Goal: Information Seeking & Learning: Learn about a topic

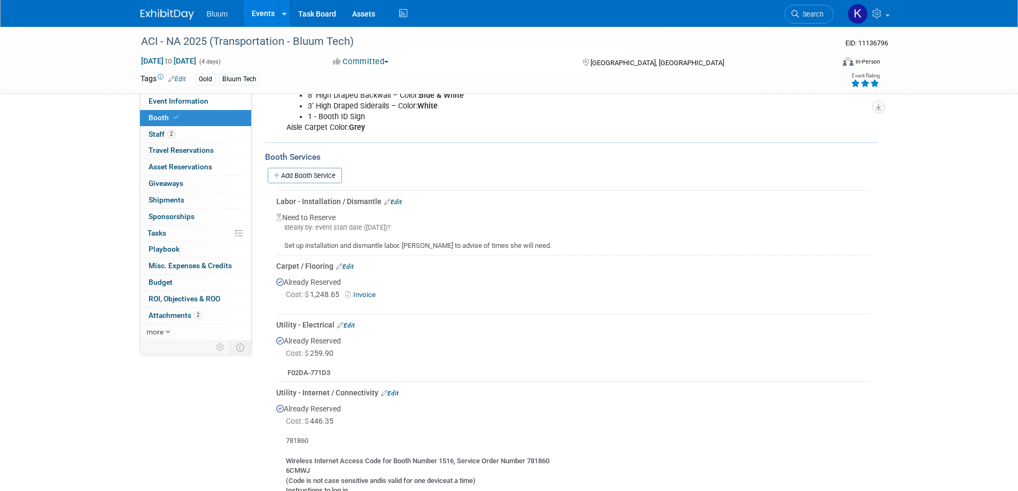
click at [271, 15] on link "Events" at bounding box center [263, 13] width 39 height 27
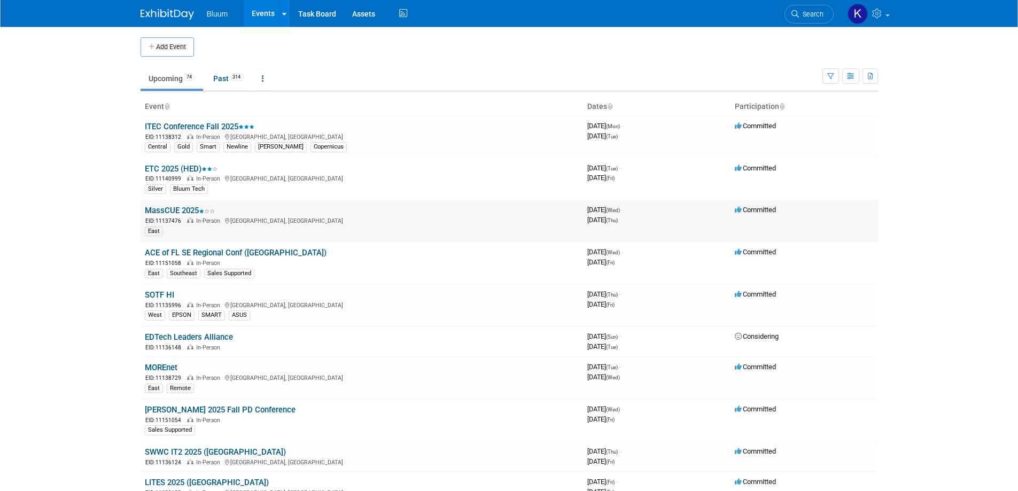
click at [185, 209] on link "MassCUE 2025" at bounding box center [180, 211] width 70 height 10
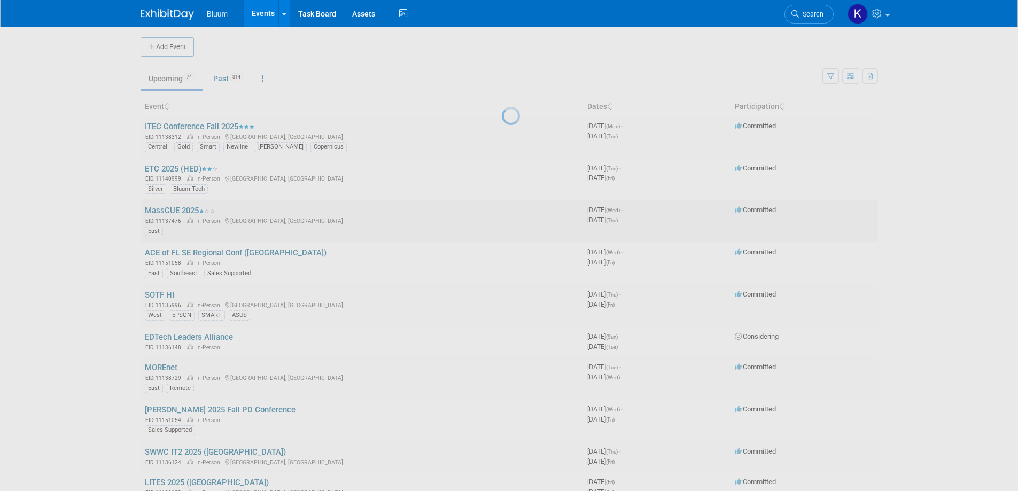
click at [502, 209] on div at bounding box center [509, 245] width 15 height 491
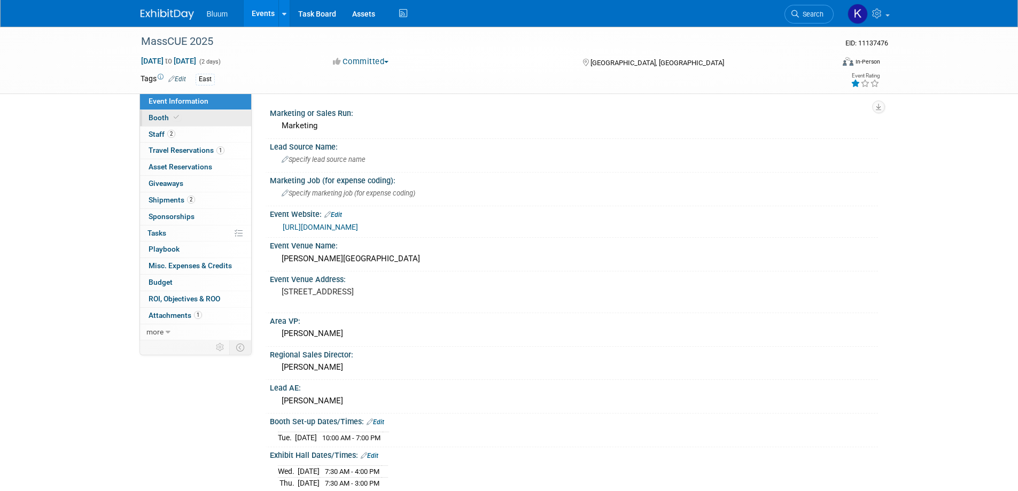
click at [159, 114] on span "Booth" at bounding box center [165, 117] width 33 height 9
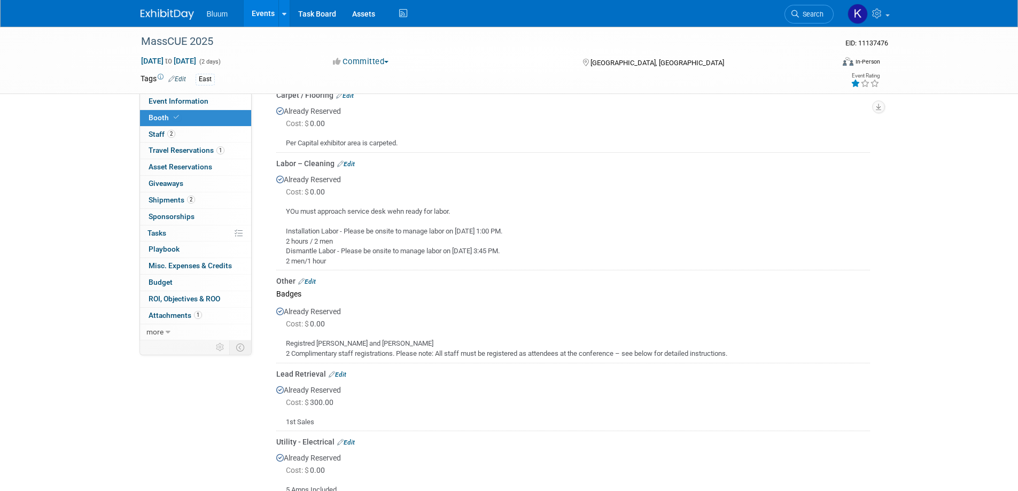
scroll to position [374, 0]
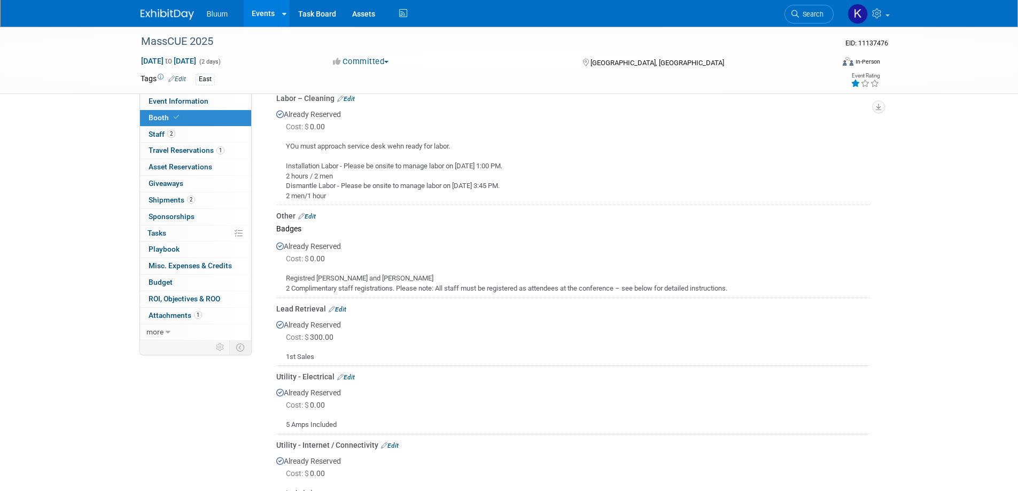
click at [264, 12] on link "Events" at bounding box center [263, 13] width 39 height 27
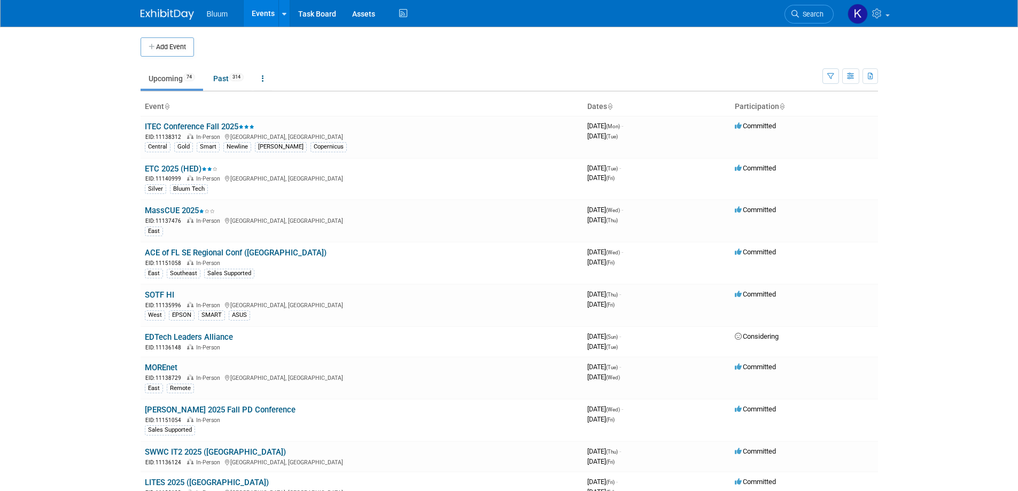
click at [911, 136] on body "Bluum Events Add Event Bulk Upload Events Shareable Event Boards Recently Viewe…" at bounding box center [509, 245] width 1018 height 491
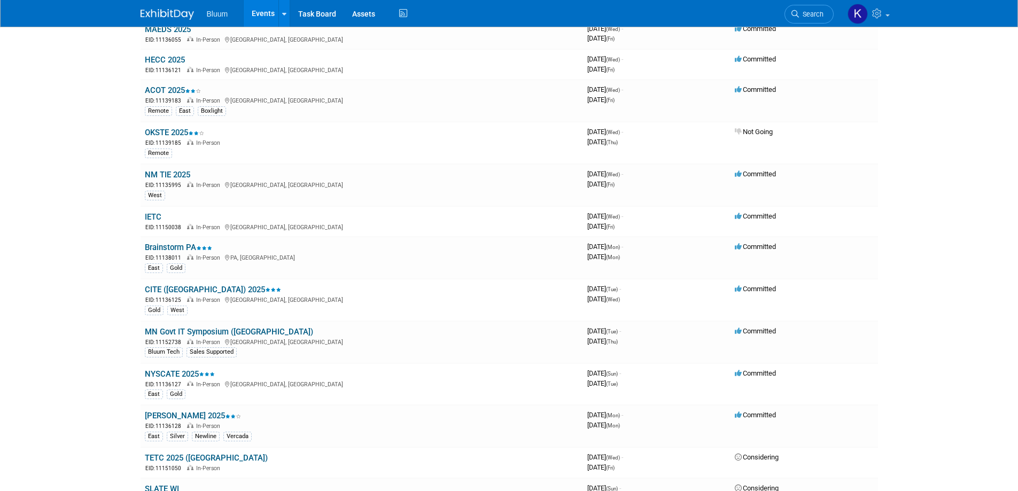
scroll to position [588, 0]
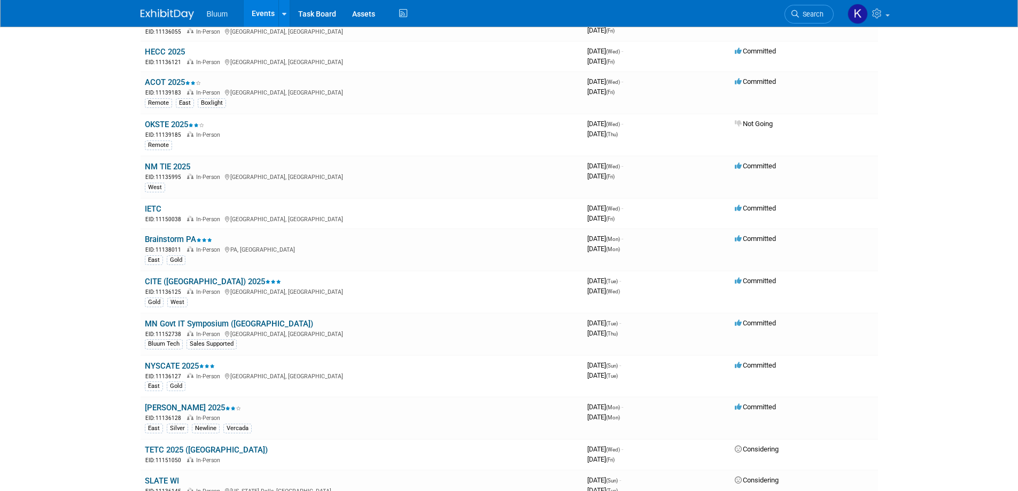
click at [166, 362] on link "NYSCATE 2025" at bounding box center [180, 366] width 70 height 10
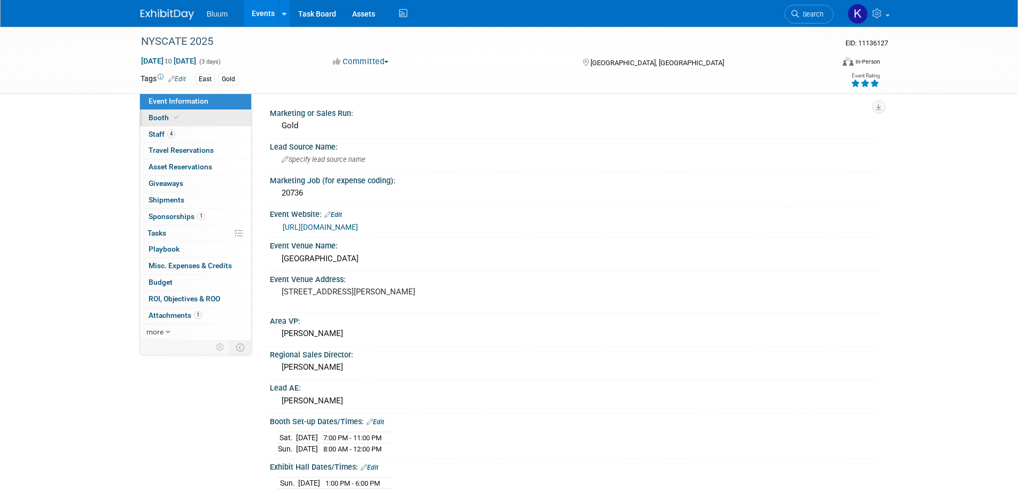
click at [163, 119] on span "Booth" at bounding box center [165, 117] width 33 height 9
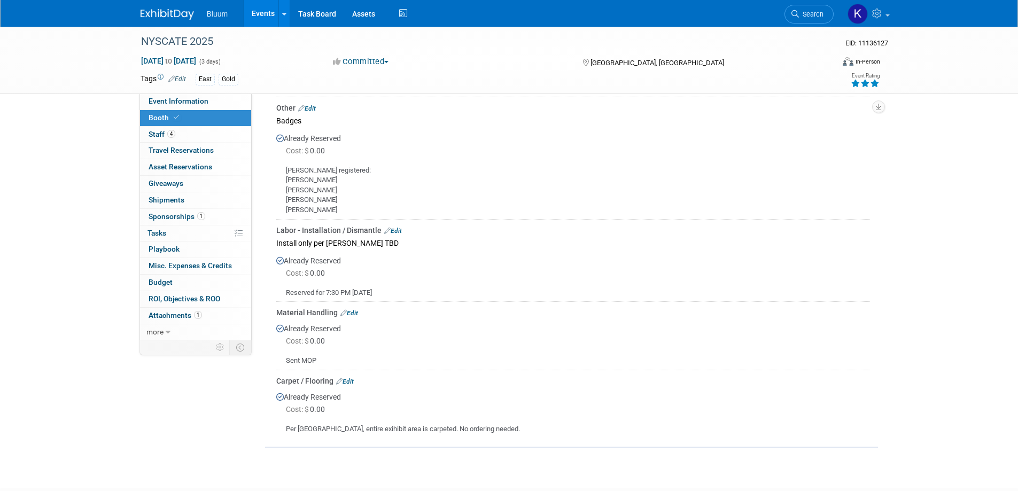
scroll to position [695, 0]
drag, startPoint x: 284, startPoint y: 283, endPoint x: 401, endPoint y: 287, distance: 117.1
click at [401, 287] on div "Reserved for 7:30 PM 11/22" at bounding box center [573, 288] width 594 height 19
copy div "Reserved for 7:30 PM 11/22"
click at [637, 301] on td "Material Handling Edit Already Reserved Cost: $ 0.00" at bounding box center [573, 335] width 594 height 68
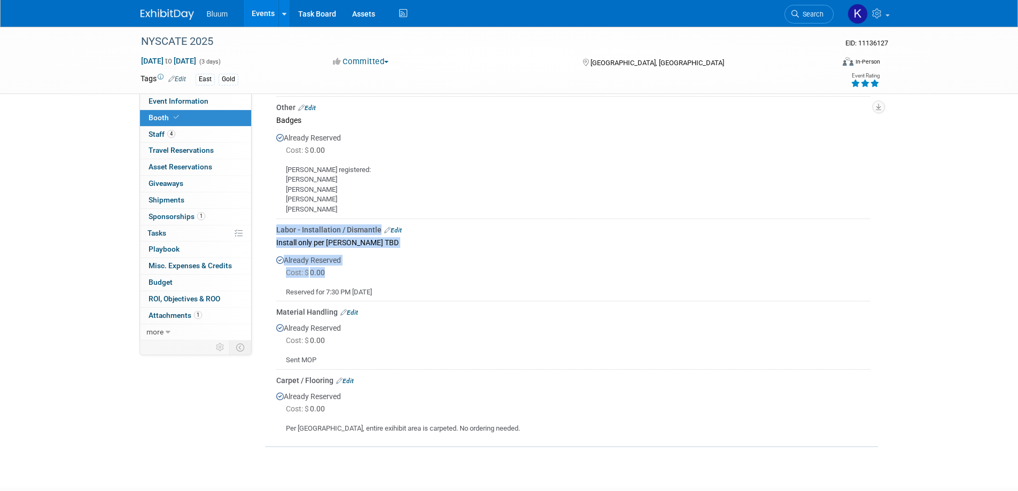
drag, startPoint x: 268, startPoint y: 218, endPoint x: 362, endPoint y: 264, distance: 104.7
click at [362, 264] on div "Utility - Internet / Connectivity Edit Already Reserved Cost: $ 0.00" at bounding box center [571, 131] width 613 height 614
copy div "Labor - Installation / Dismantle Edit Install only per Joel TBD Already Reserve…"
click at [470, 267] on div "Cost: $ 0.00" at bounding box center [578, 272] width 584 height 11
click at [168, 102] on span "Event Information" at bounding box center [179, 101] width 60 height 9
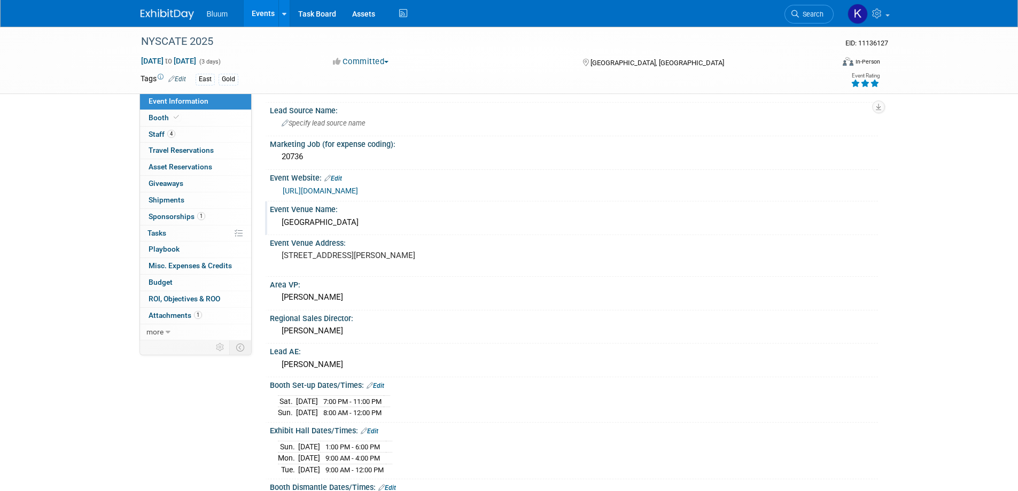
scroll to position [160, 0]
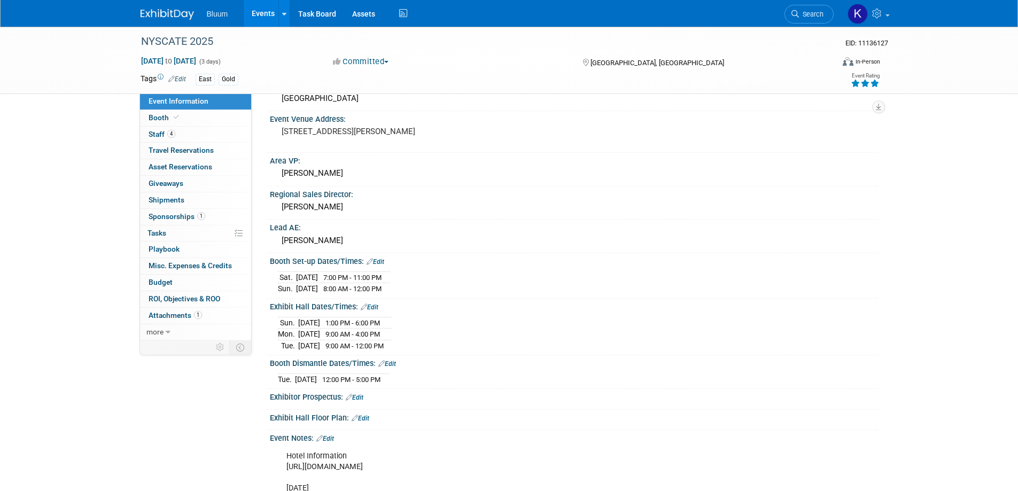
click at [260, 14] on link "Events" at bounding box center [263, 13] width 39 height 27
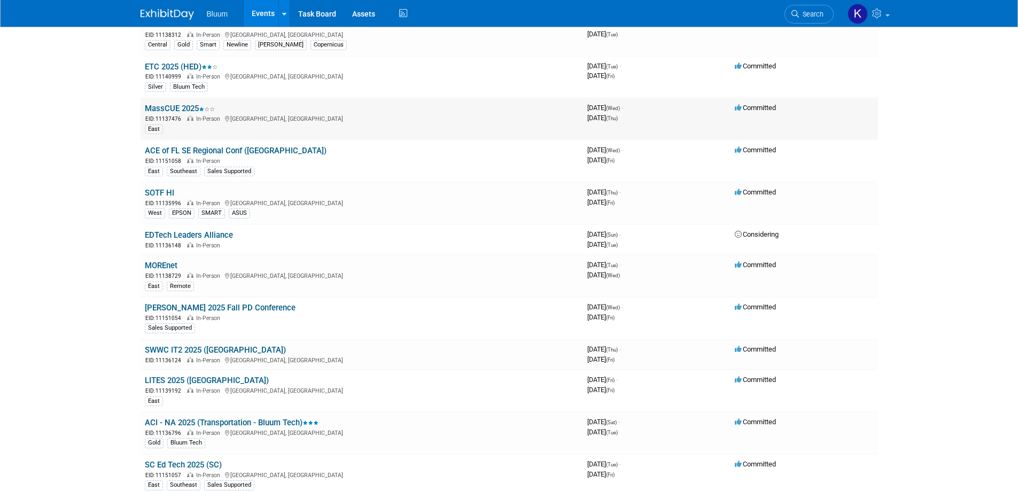
scroll to position [107, 0]
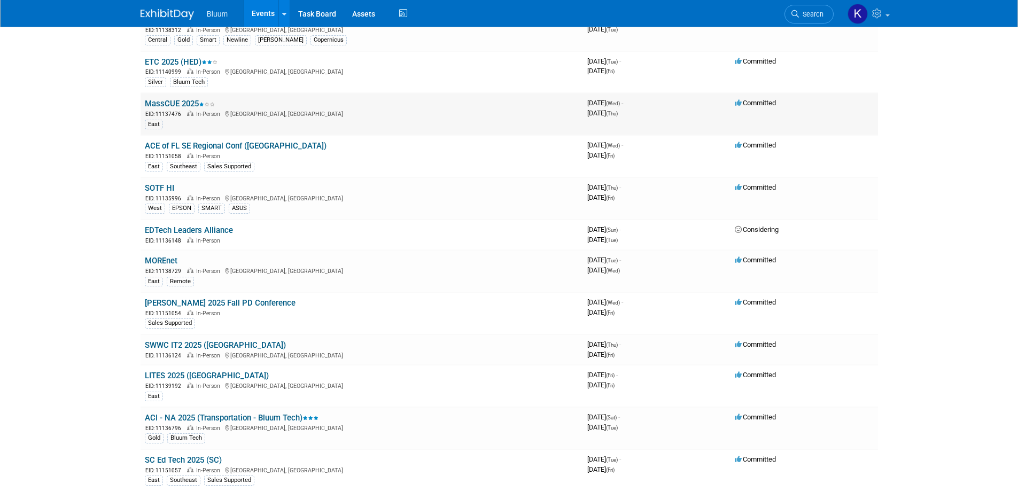
click at [188, 102] on link "MassCUE 2025" at bounding box center [180, 104] width 70 height 10
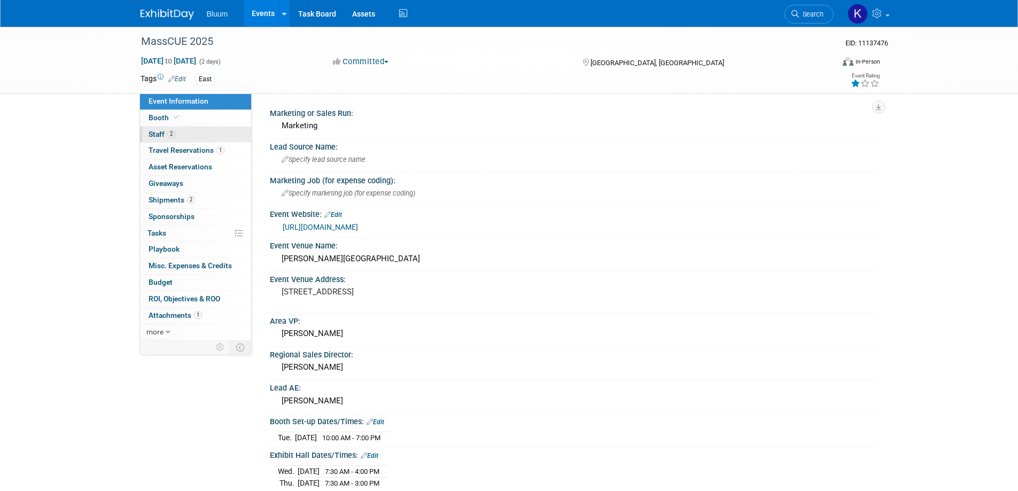
click at [163, 135] on span "Staff 2" at bounding box center [162, 134] width 27 height 9
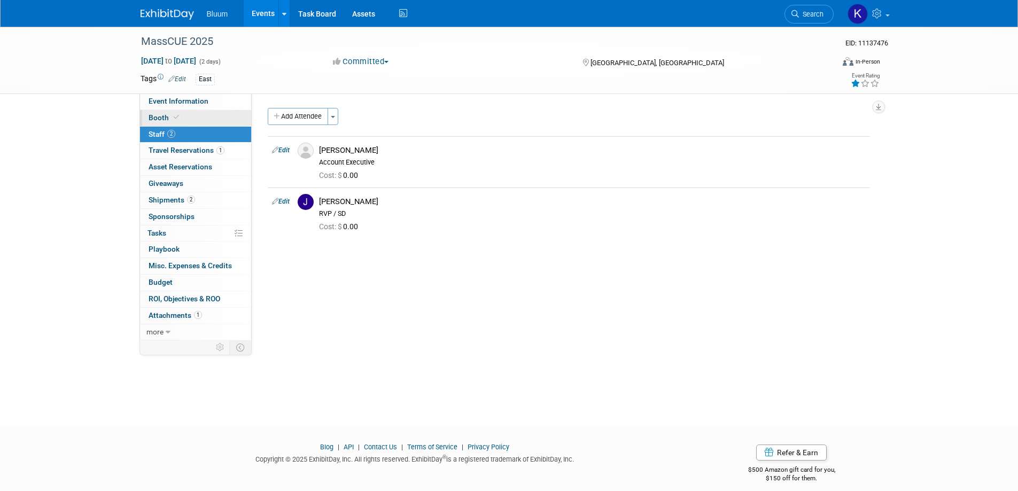
click at [164, 114] on span "Booth" at bounding box center [165, 117] width 33 height 9
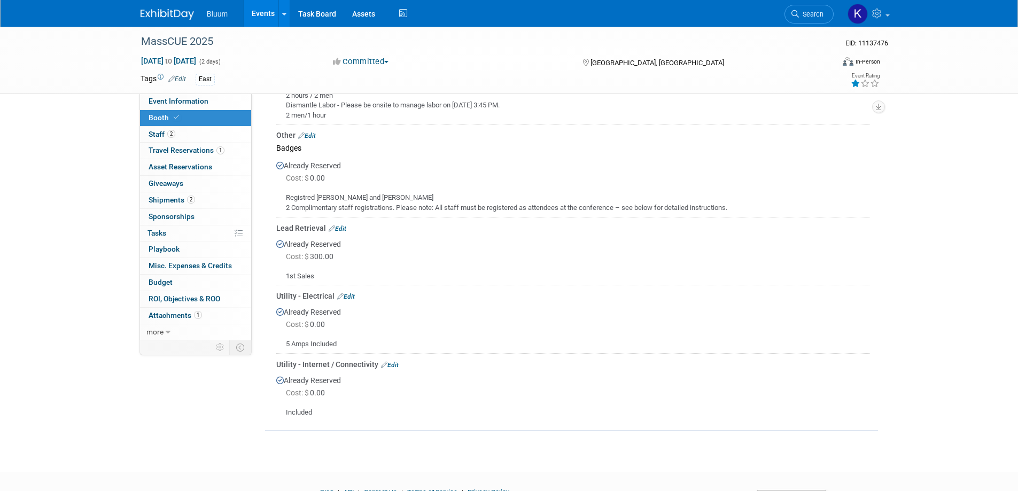
scroll to position [481, 0]
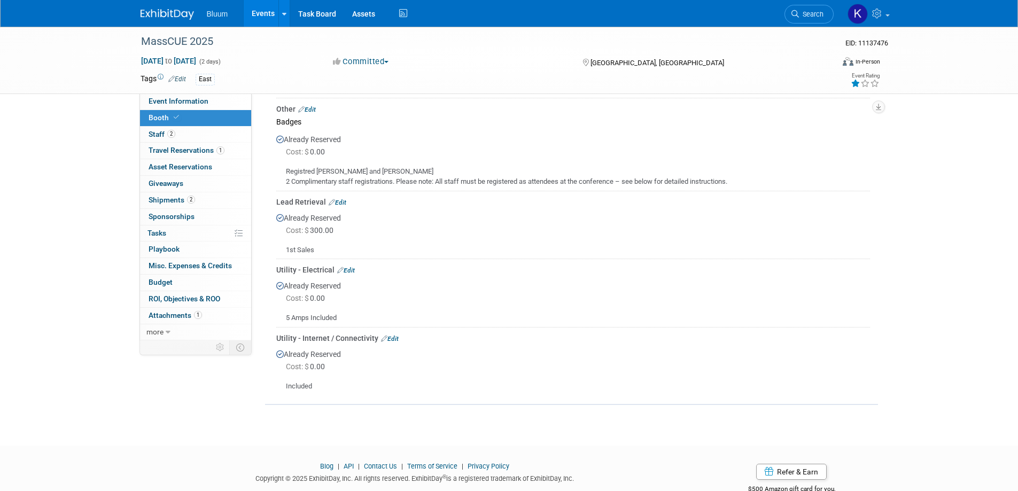
click at [260, 9] on link "Events" at bounding box center [263, 13] width 39 height 27
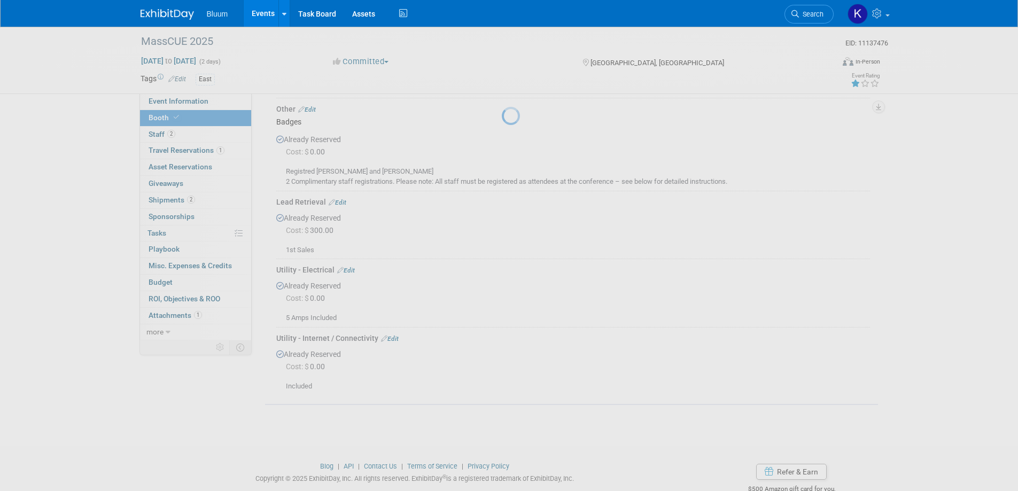
click at [260, 9] on link "Events" at bounding box center [263, 13] width 39 height 27
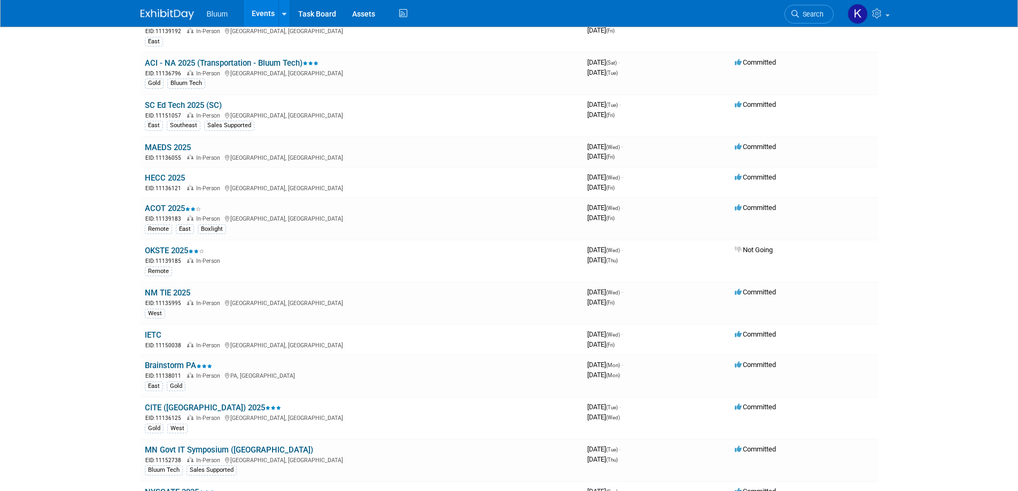
scroll to position [481, 0]
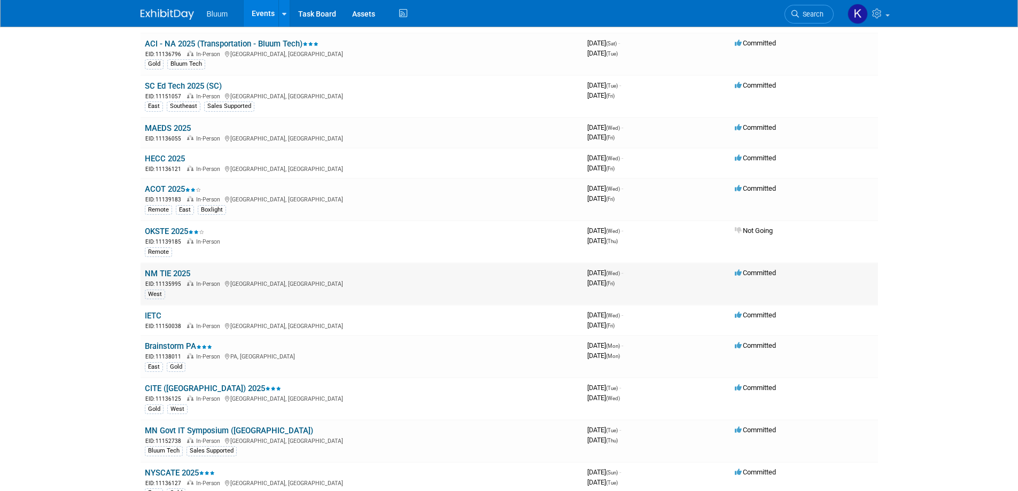
click at [178, 274] on link "NM TIE 2025" at bounding box center [167, 274] width 45 height 10
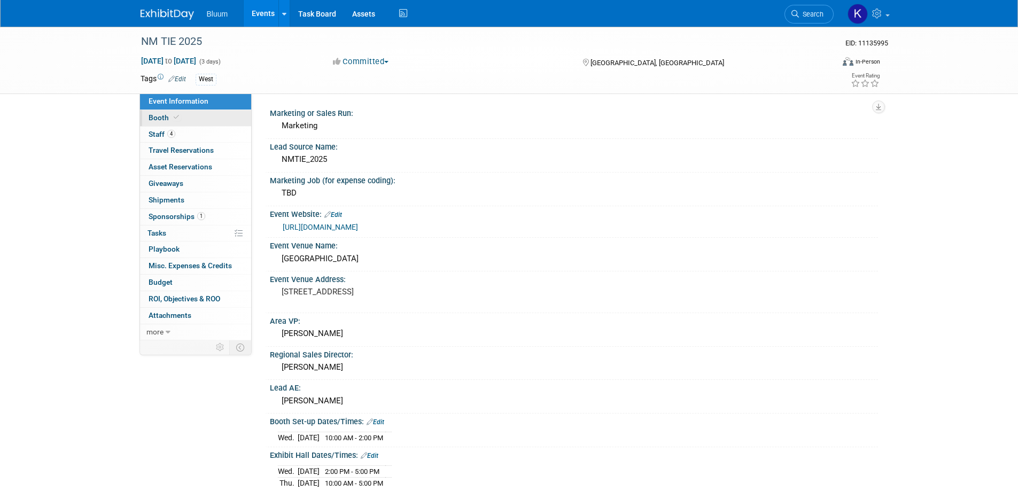
click at [163, 121] on span "Booth" at bounding box center [165, 117] width 33 height 9
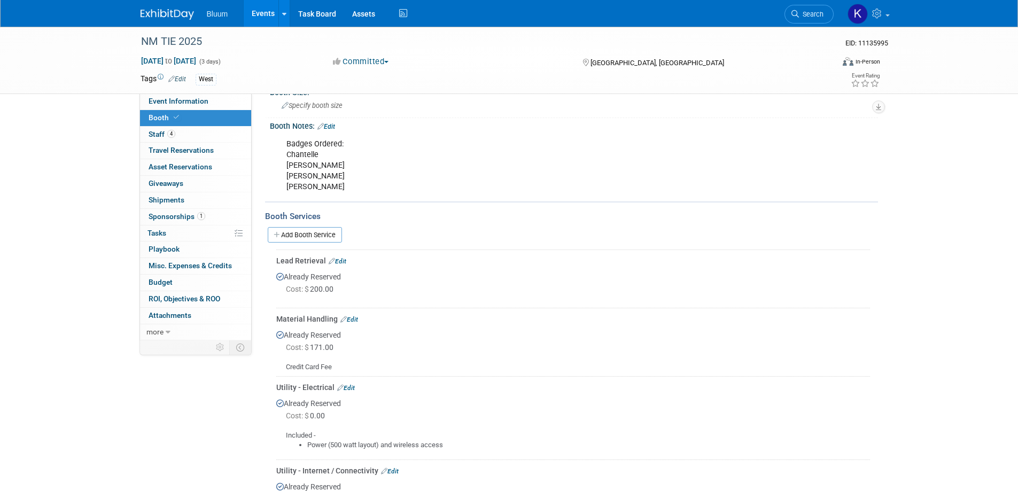
scroll to position [214, 0]
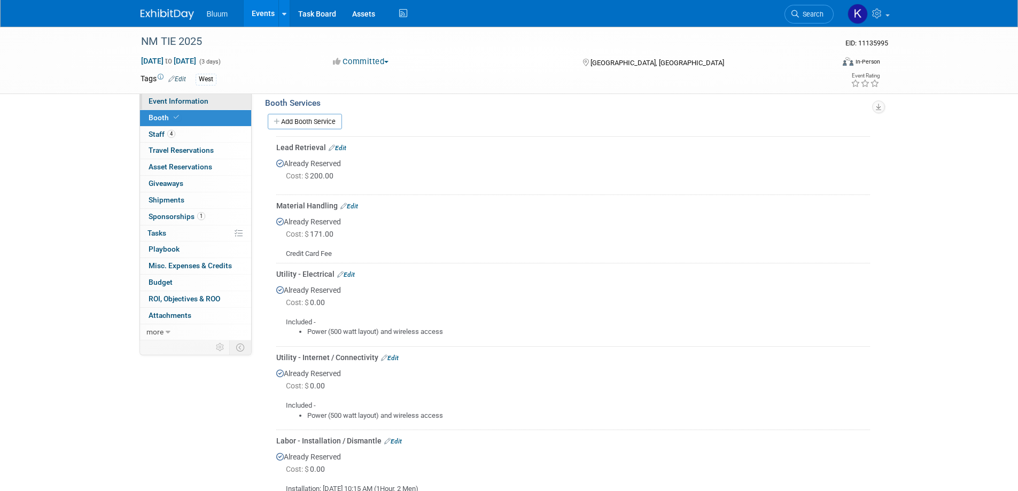
click at [206, 100] on span "Event Information" at bounding box center [179, 101] width 60 height 9
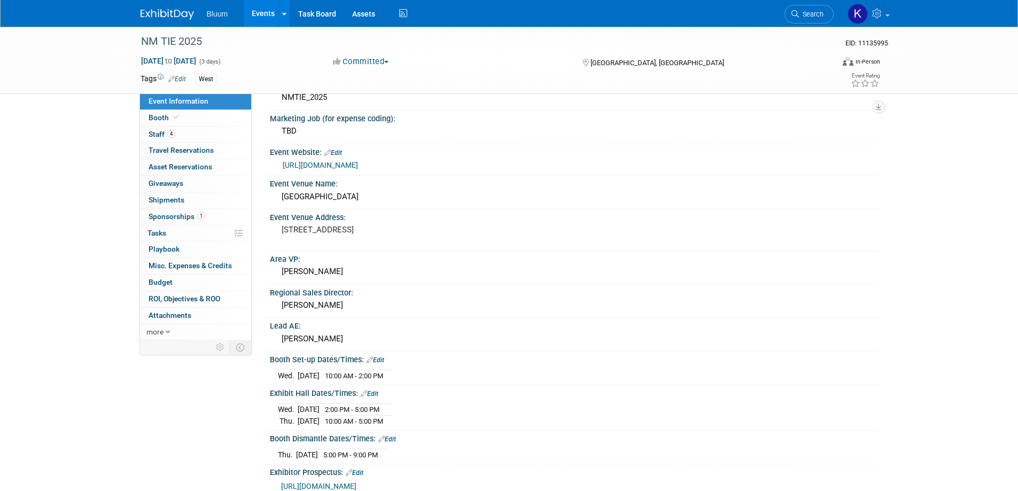
scroll to position [160, 0]
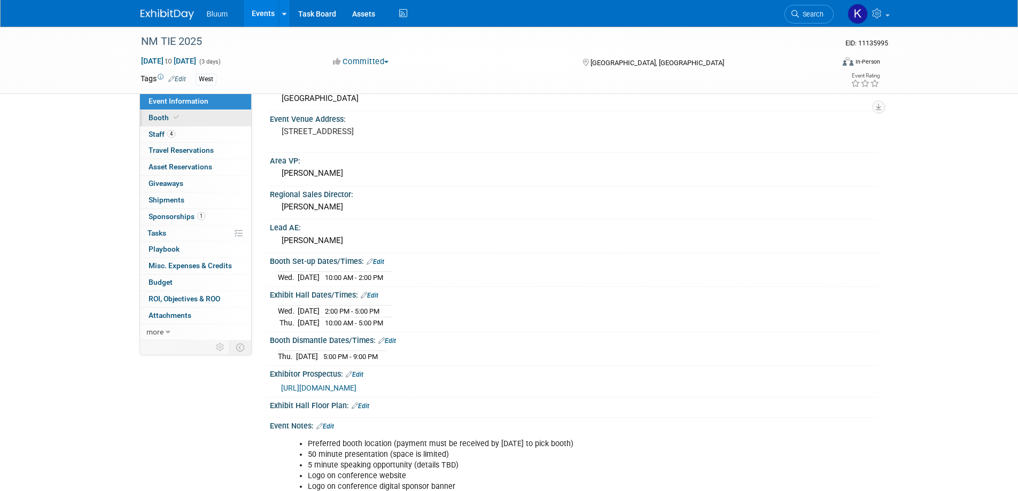
click at [172, 119] on span at bounding box center [177, 117] width 10 height 8
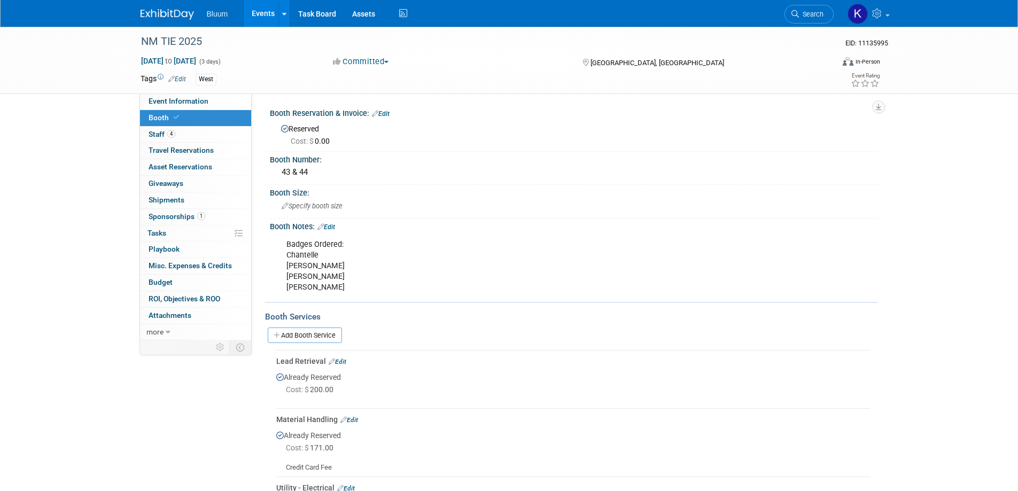
click at [264, 14] on link "Events" at bounding box center [263, 13] width 39 height 27
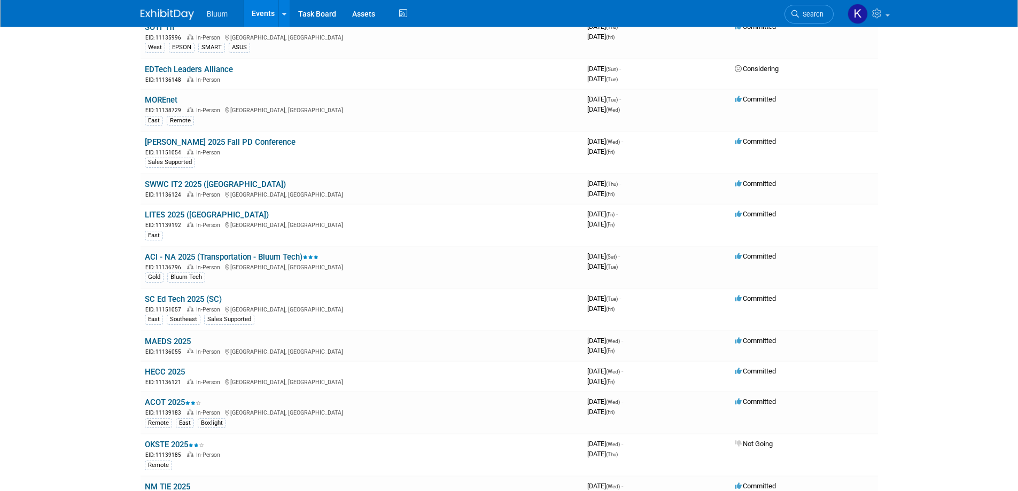
scroll to position [321, 0]
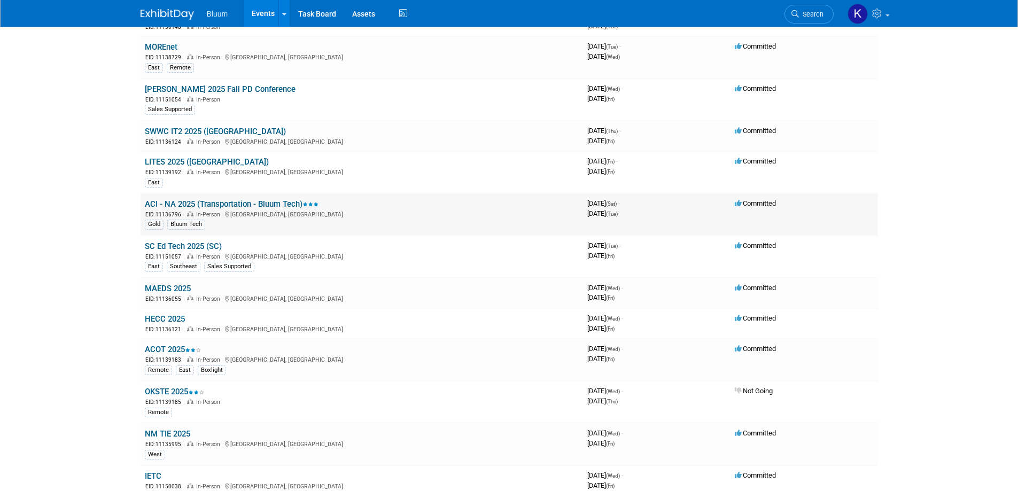
click at [208, 206] on link "ACI - NA 2025 (Transportation - Bluum Tech)" at bounding box center [232, 204] width 174 height 10
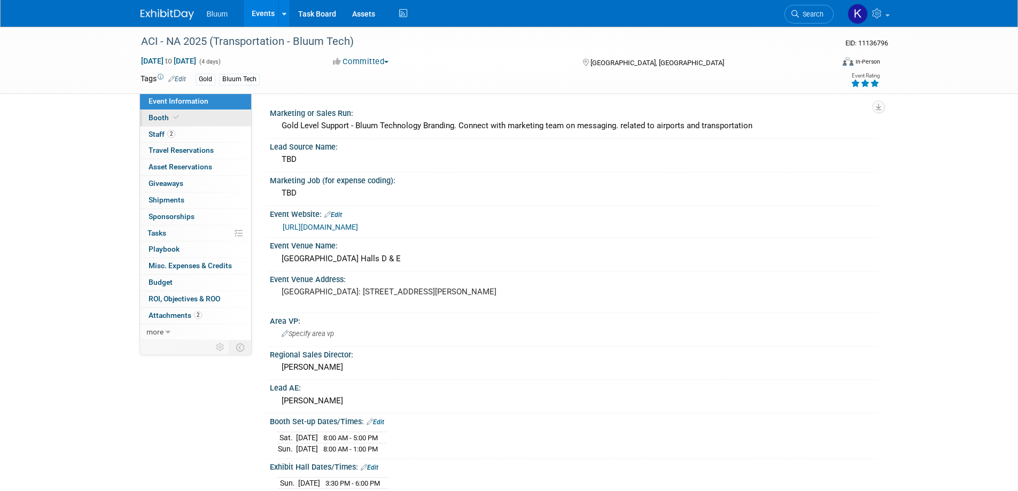
click at [157, 119] on span "Booth" at bounding box center [165, 117] width 33 height 9
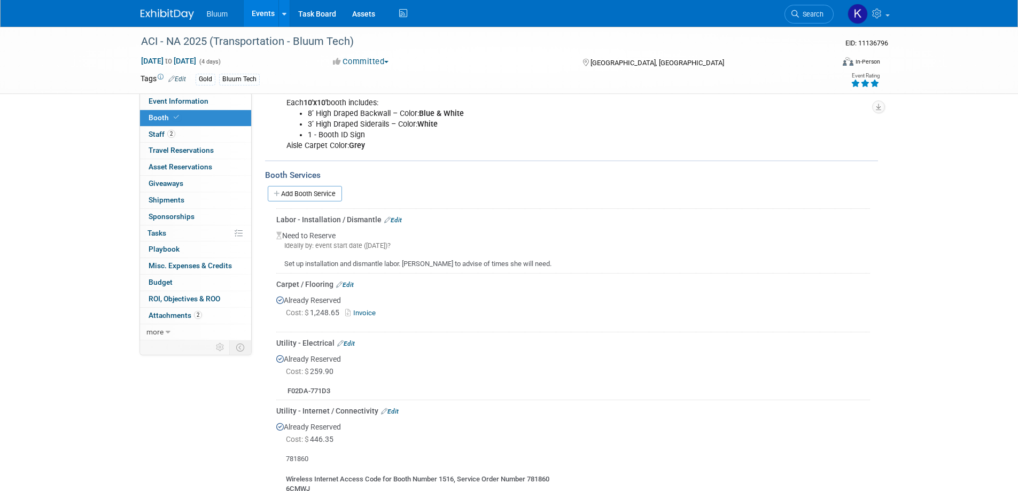
scroll to position [160, 0]
